Goal: Find specific page/section: Find specific page/section

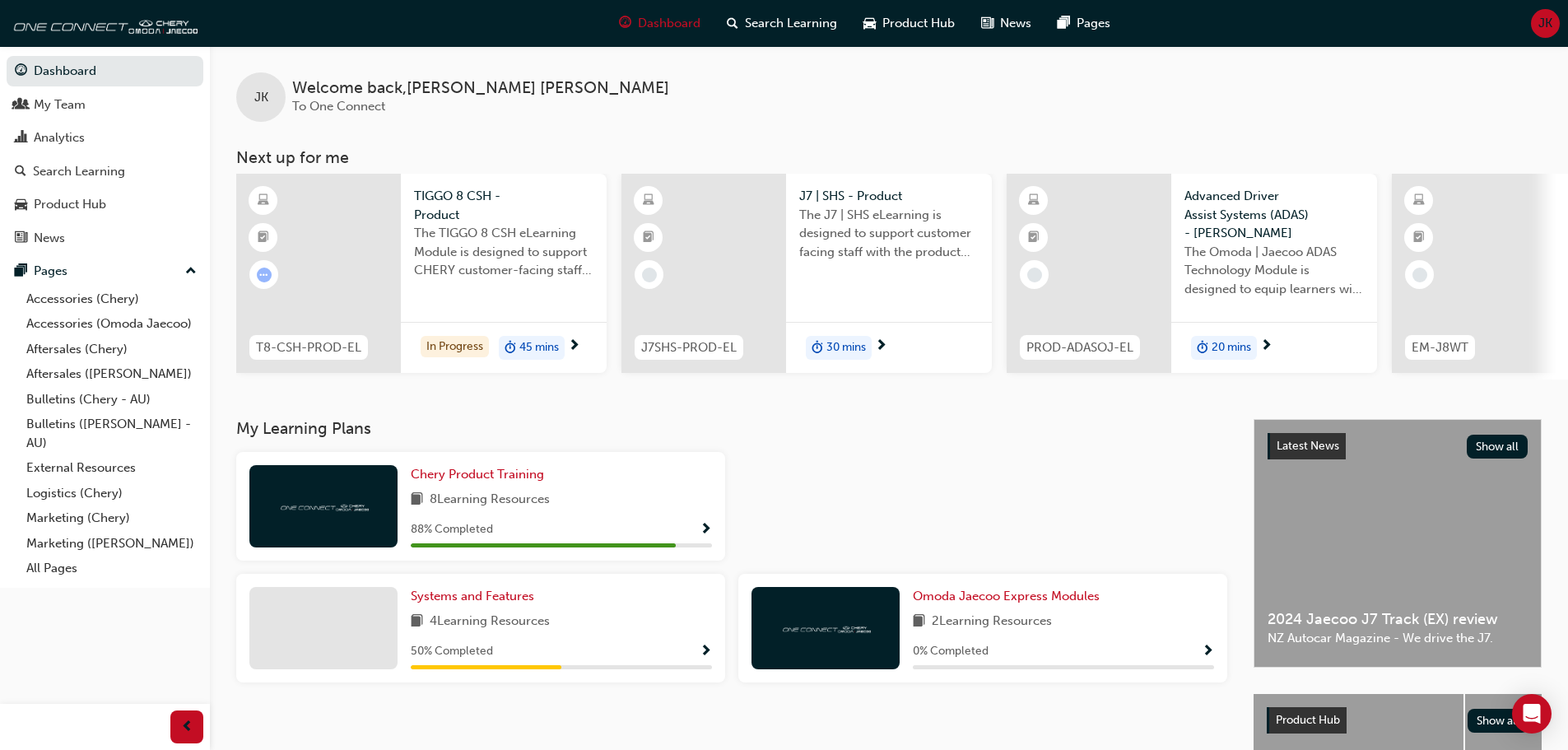
click at [115, 426] on link "Bulletins ([PERSON_NAME] - AU)" at bounding box center [111, 433] width 184 height 43
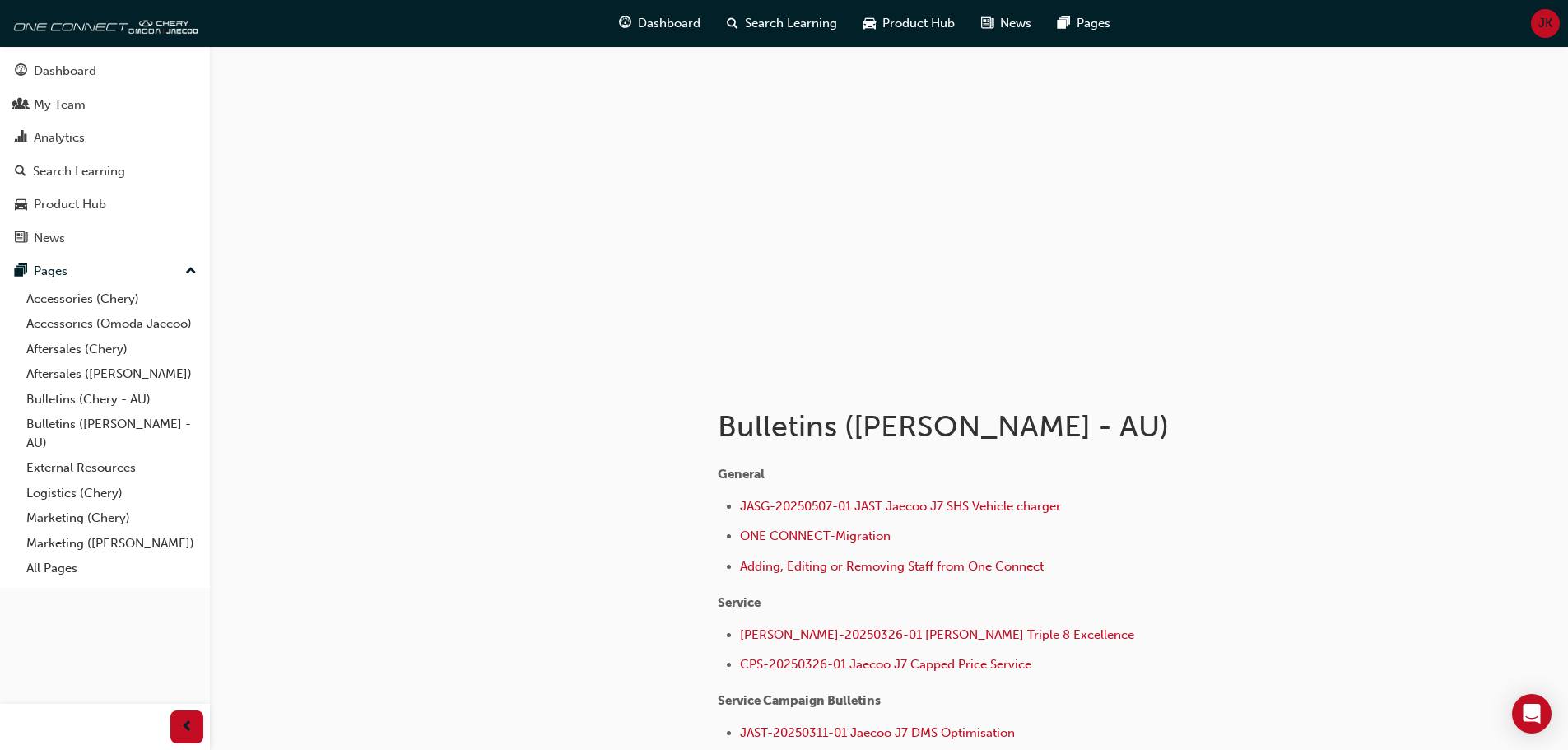
click at [110, 535] on link "Marketing ([PERSON_NAME])" at bounding box center [111, 543] width 184 height 25
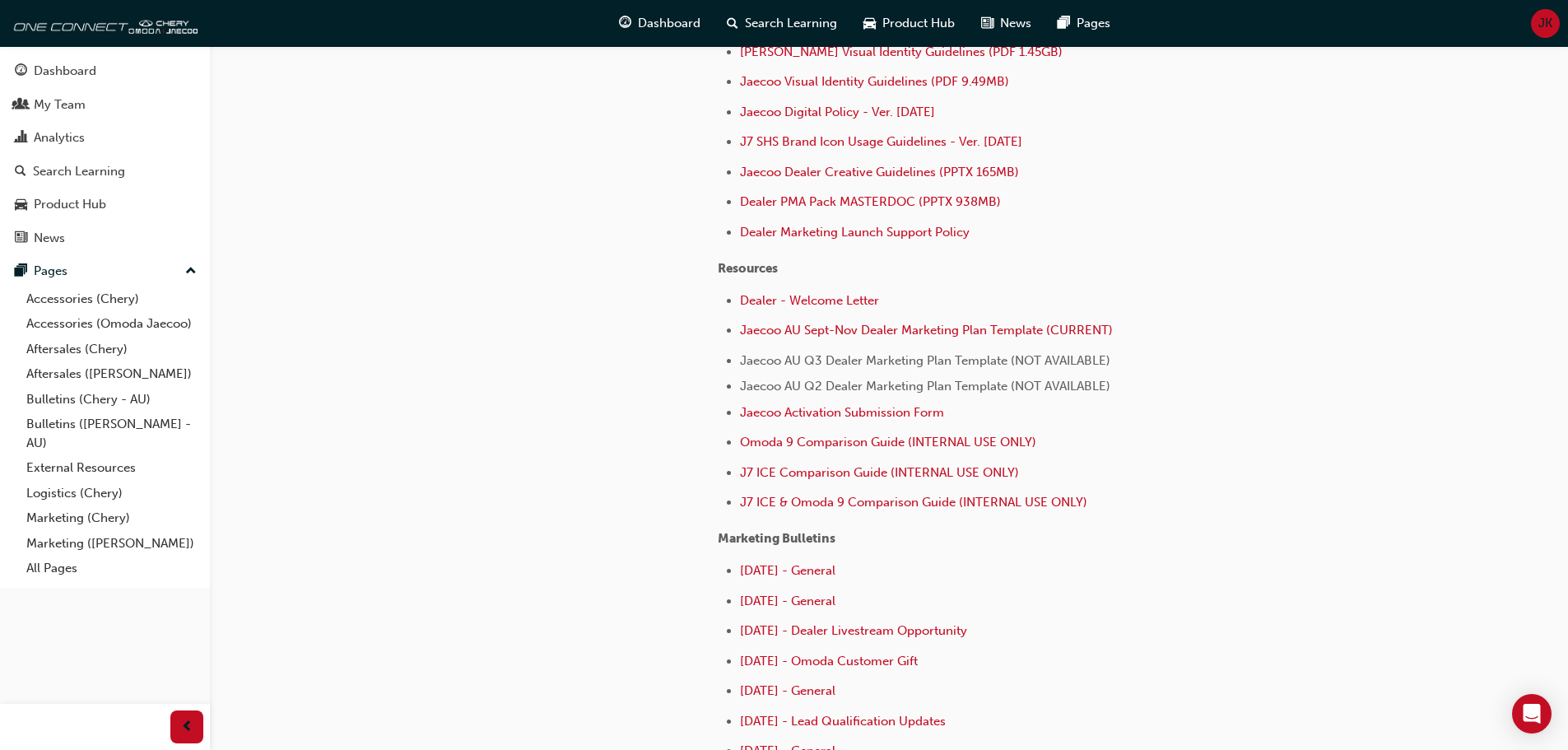
scroll to position [494, 0]
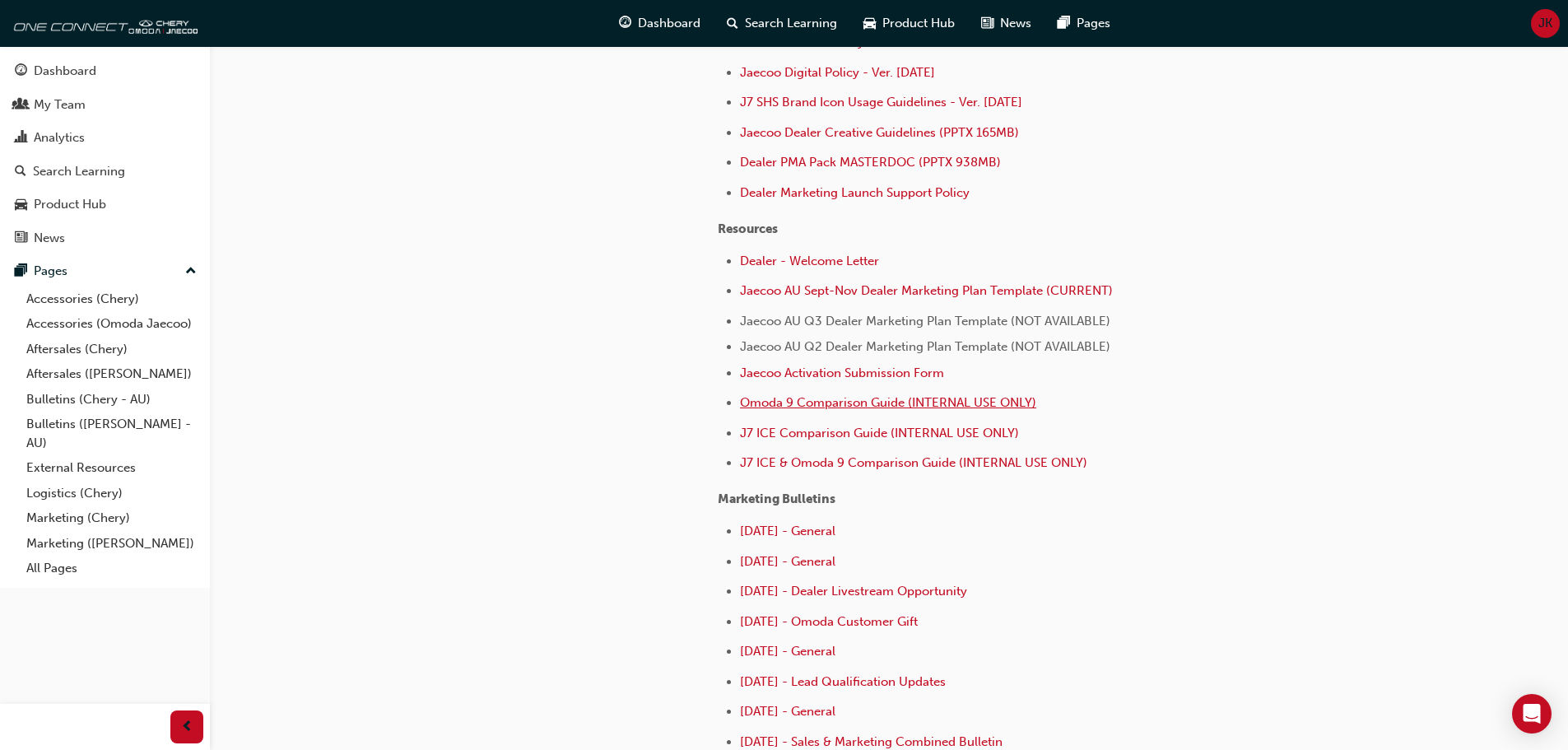
click at [888, 404] on span "Omoda 9 Comparison Guide (INTERNAL USE ONLY)" at bounding box center [888, 403] width 296 height 15
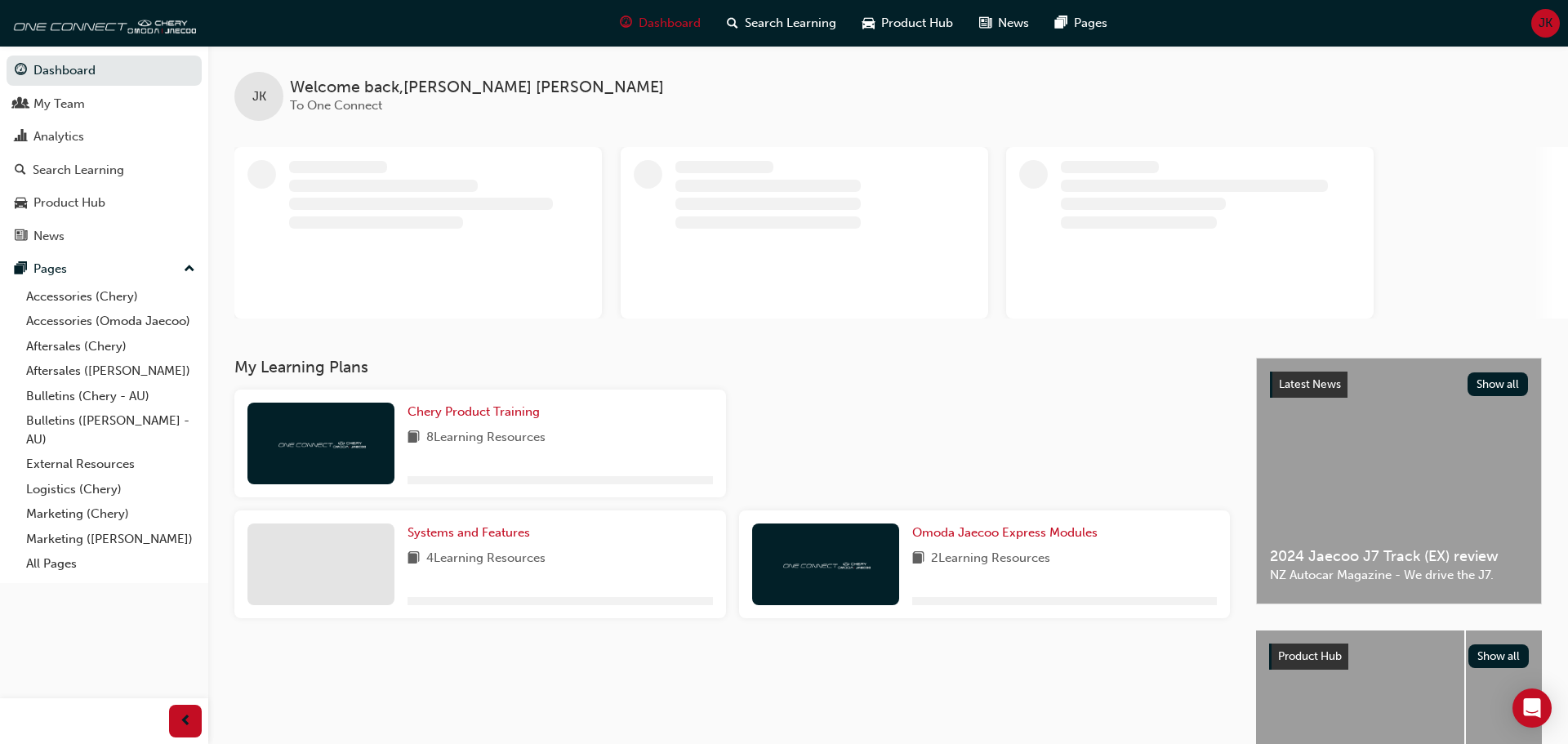
click at [68, 459] on link "External Resources" at bounding box center [110, 464] width 182 height 25
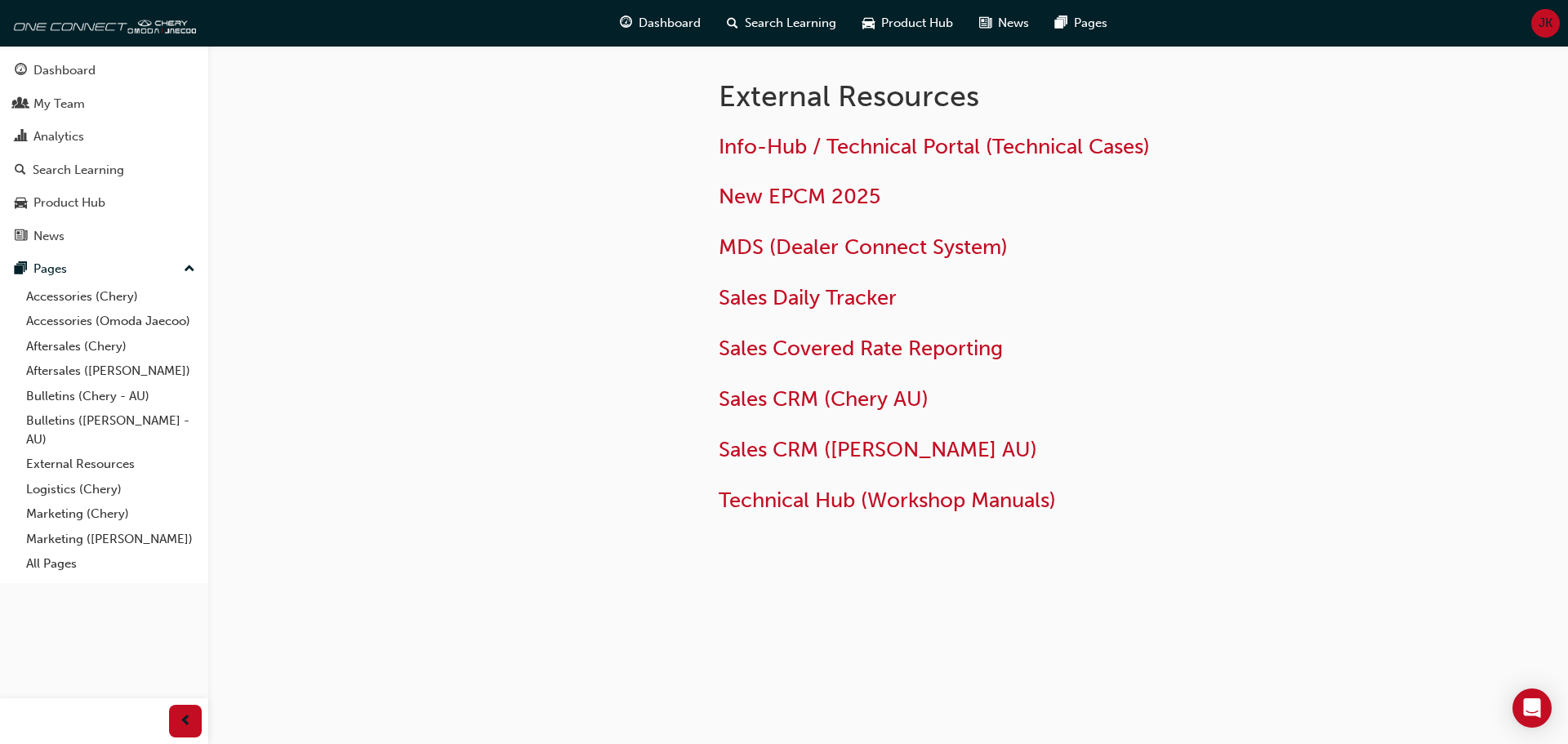
click at [110, 204] on div "Product Hub" at bounding box center [104, 203] width 179 height 21
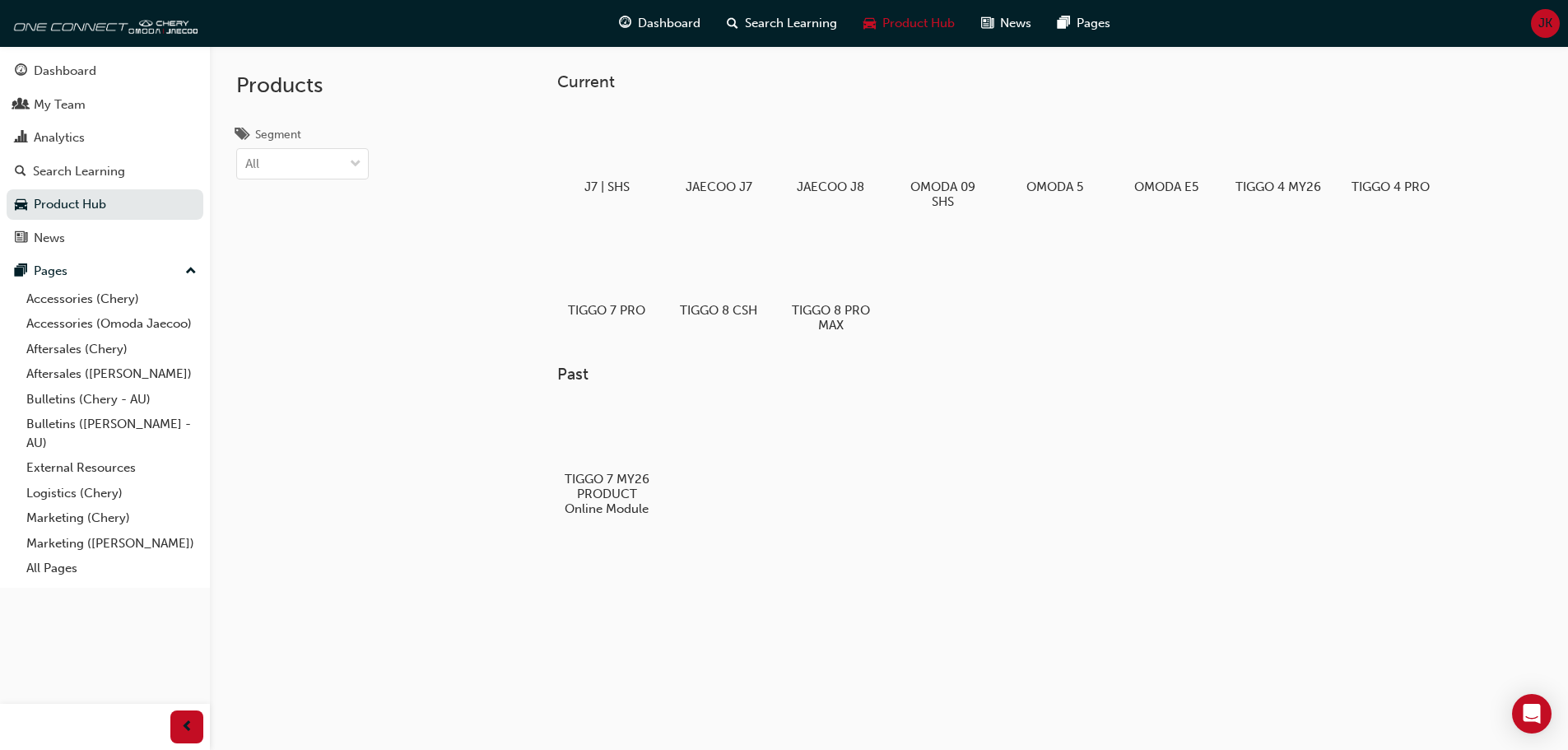
click at [85, 268] on div "Pages" at bounding box center [105, 272] width 180 height 21
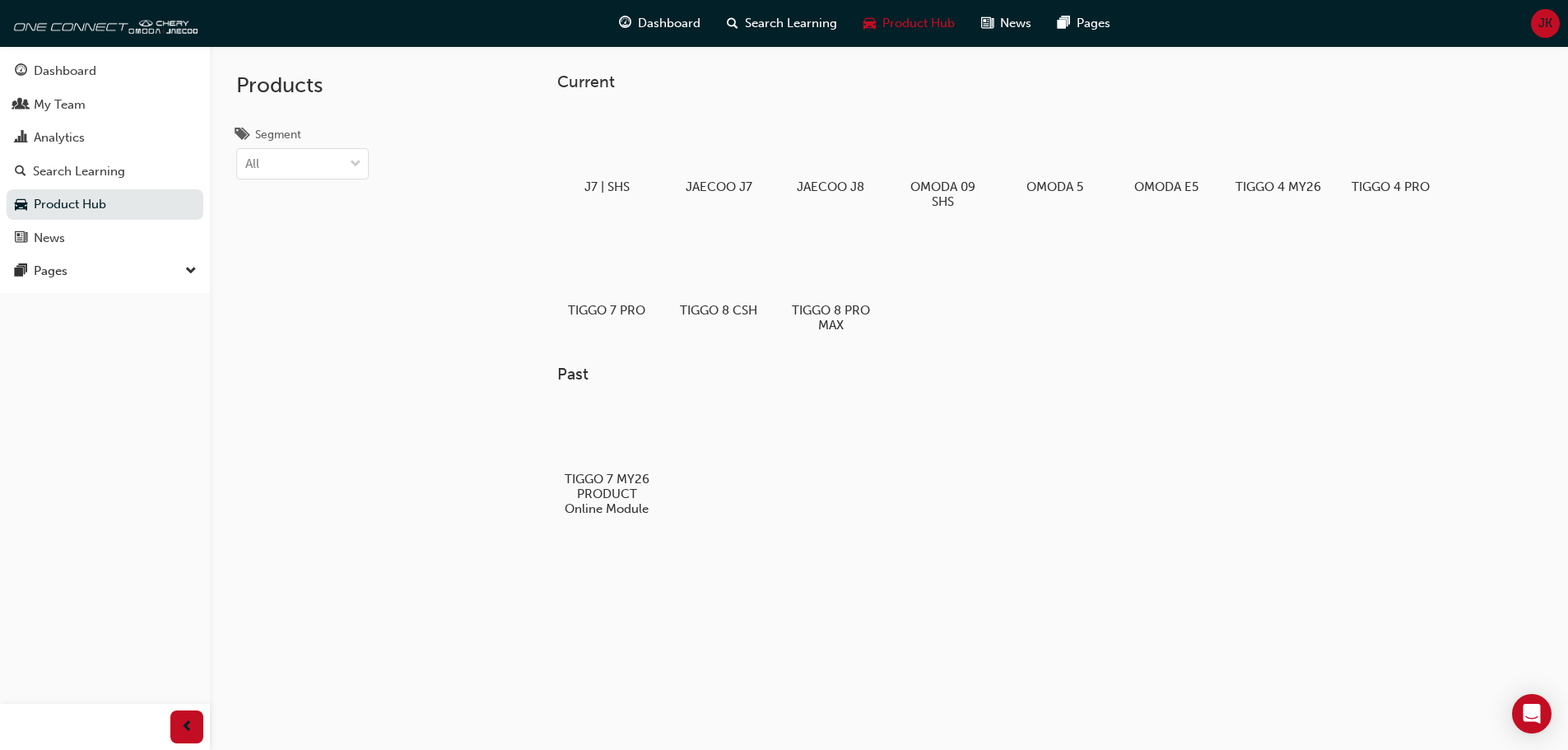
click at [84, 280] on div "Pages" at bounding box center [105, 272] width 180 height 21
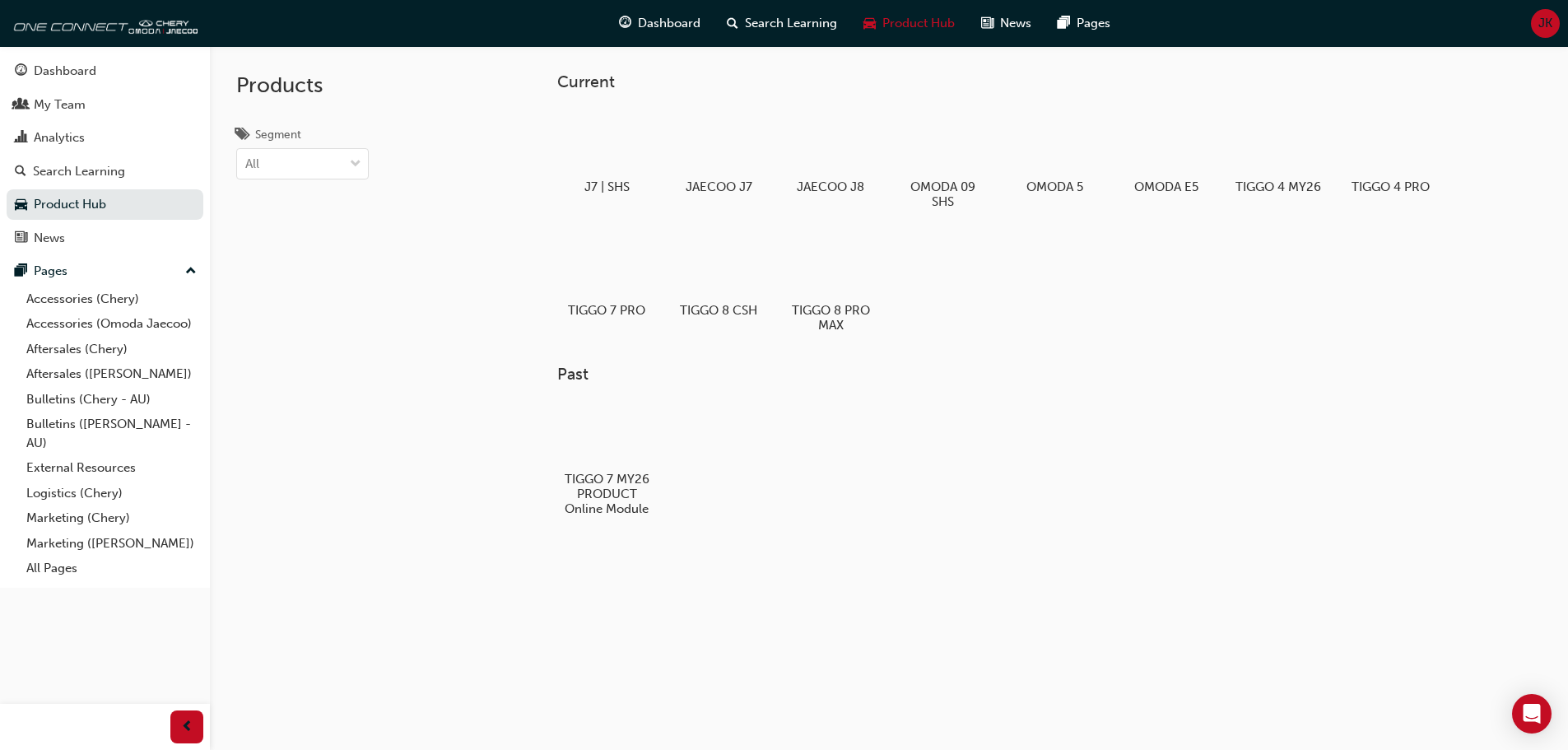
click at [78, 303] on link "Accessories (Chery)" at bounding box center [111, 299] width 184 height 25
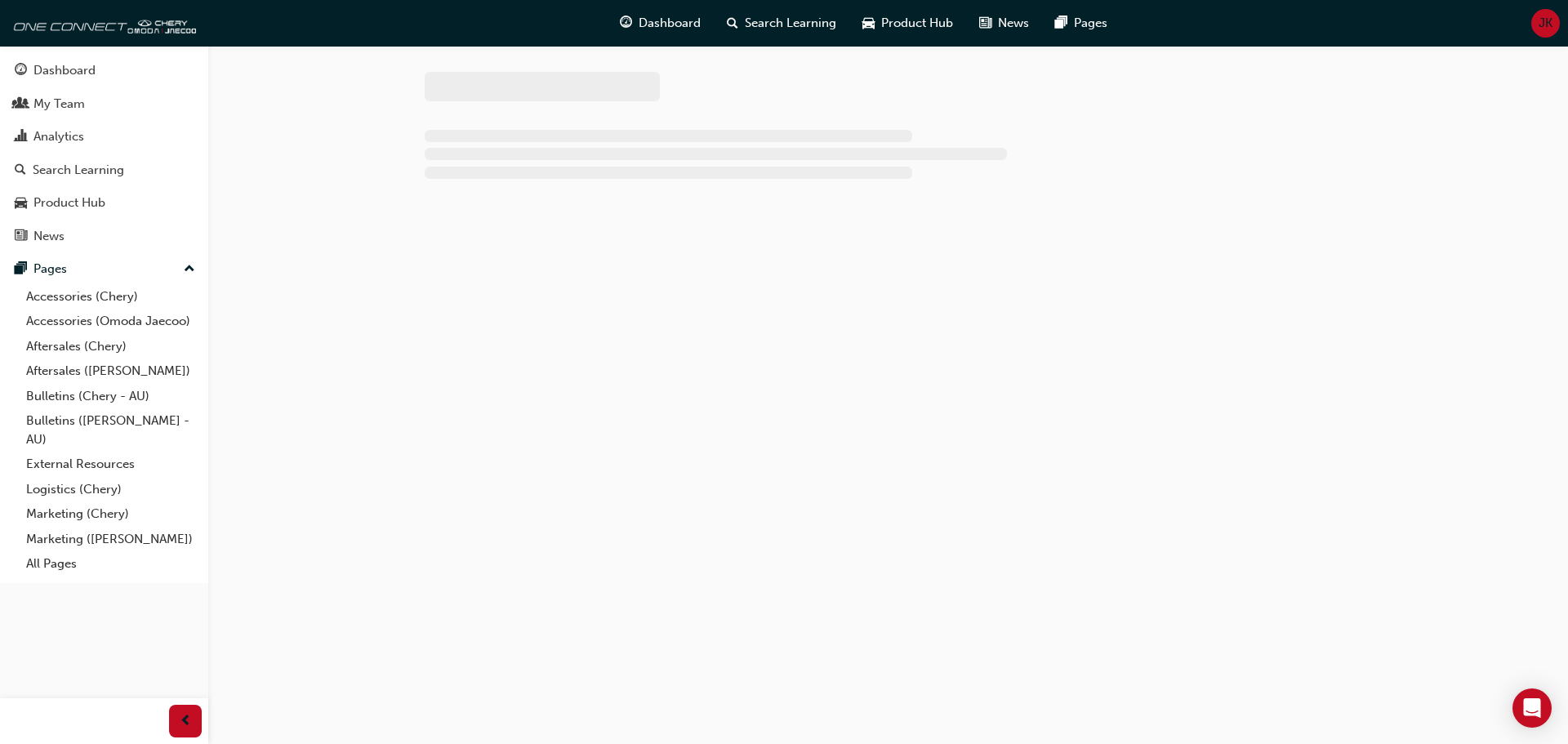
click at [57, 568] on link "All Pages" at bounding box center [110, 563] width 182 height 25
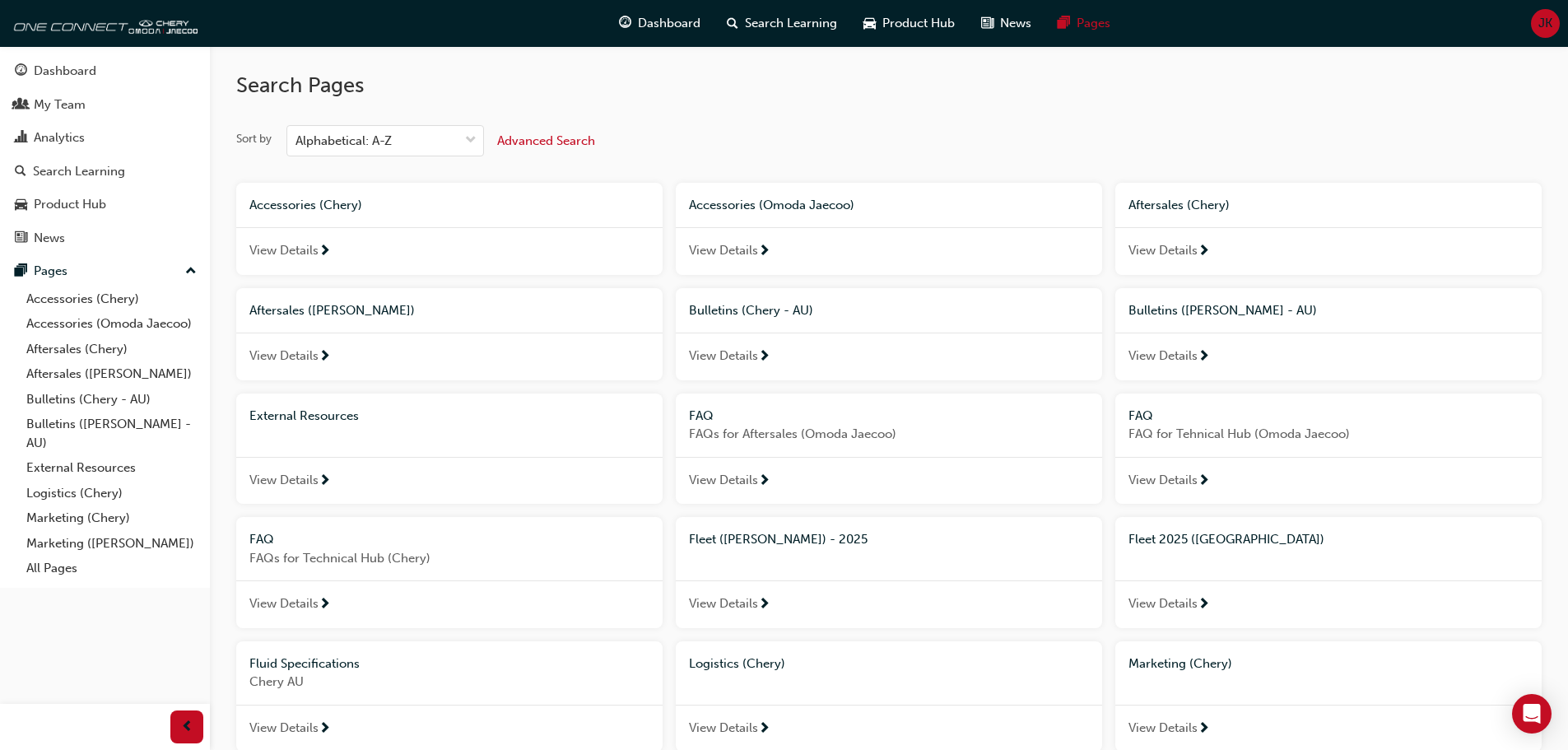
scroll to position [636, 0]
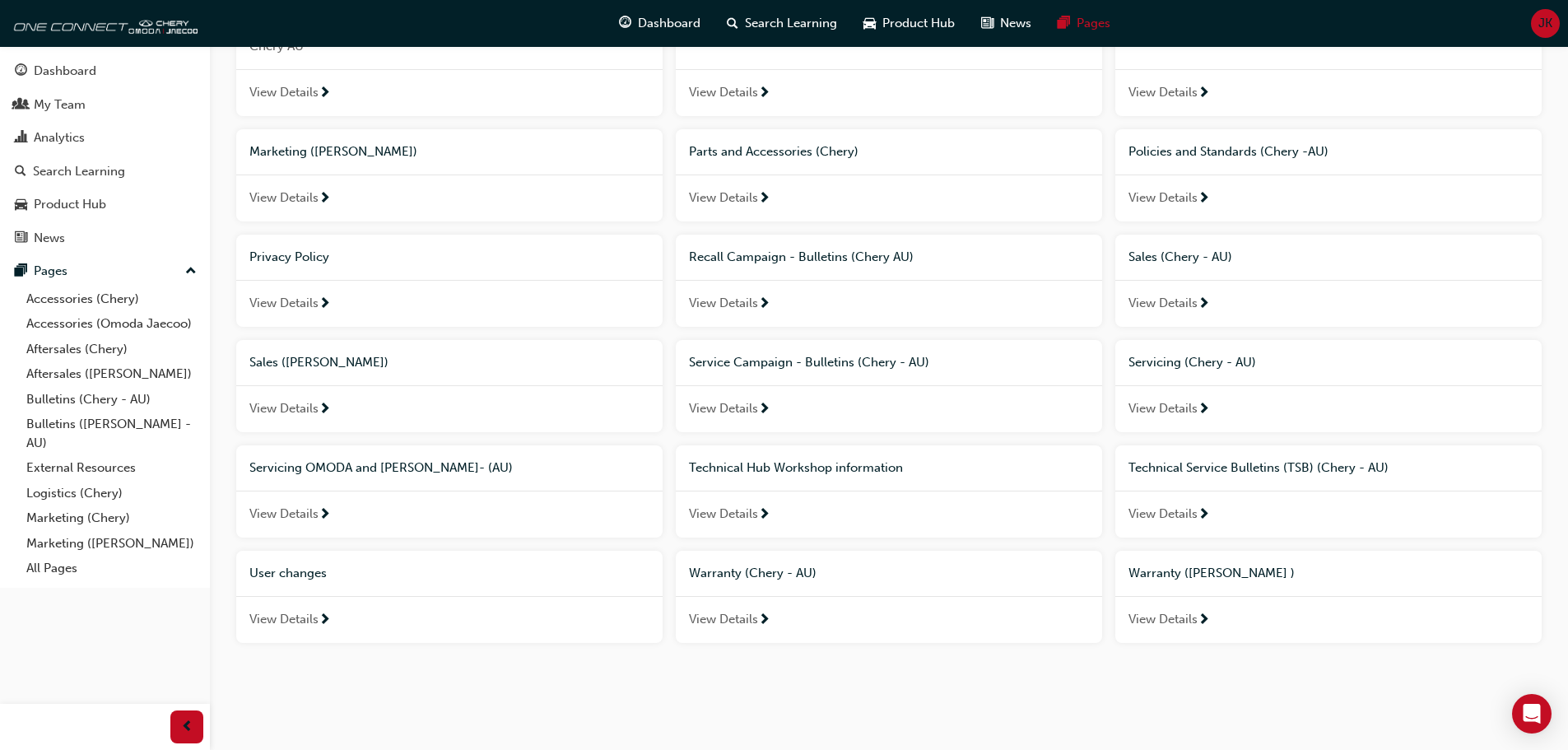
click at [343, 145] on span "Marketing ([PERSON_NAME])" at bounding box center [333, 152] width 168 height 15
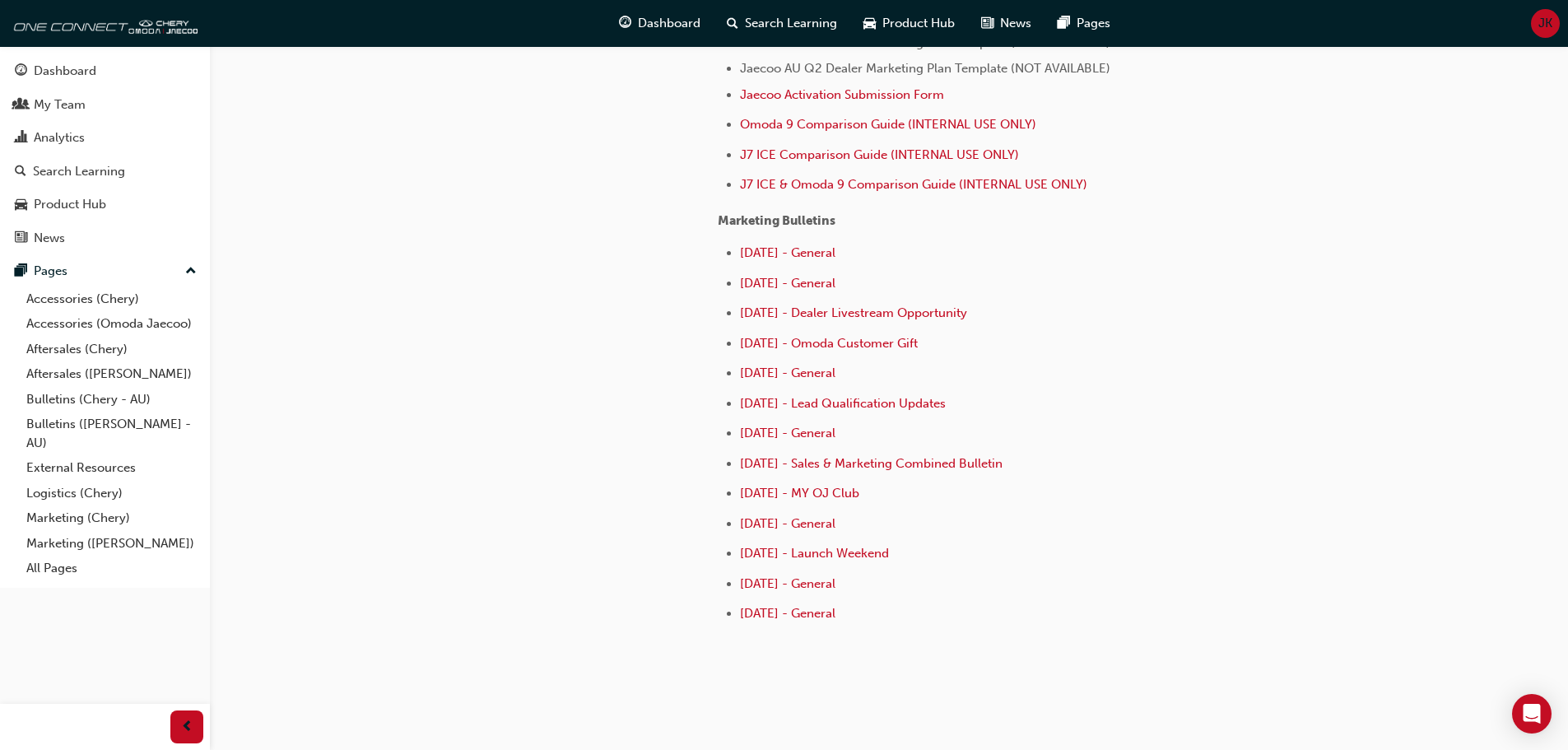
scroll to position [808, 0]
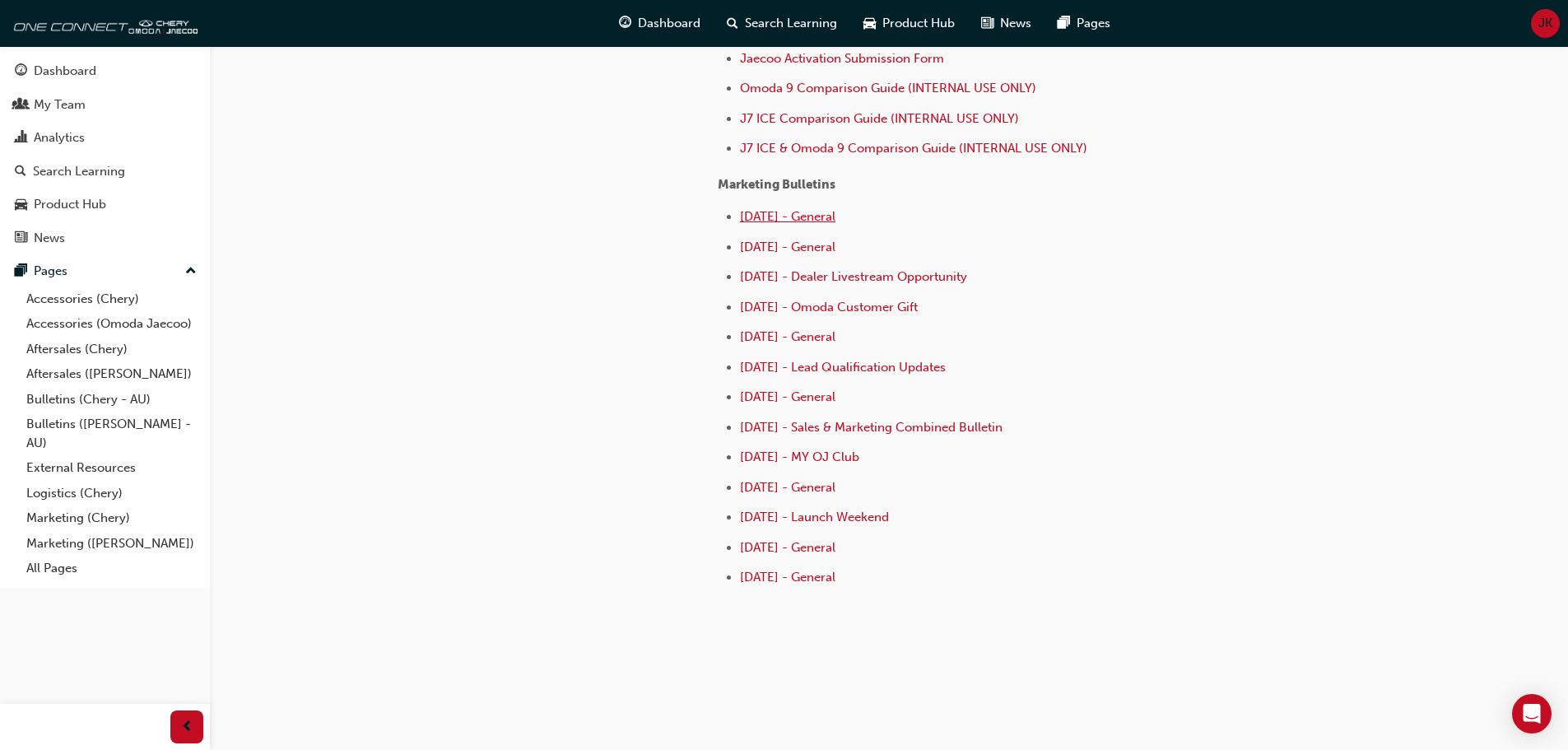
click at [829, 218] on span "[DATE] - General" at bounding box center [787, 217] width 95 height 15
